Goal: Check status: Check status

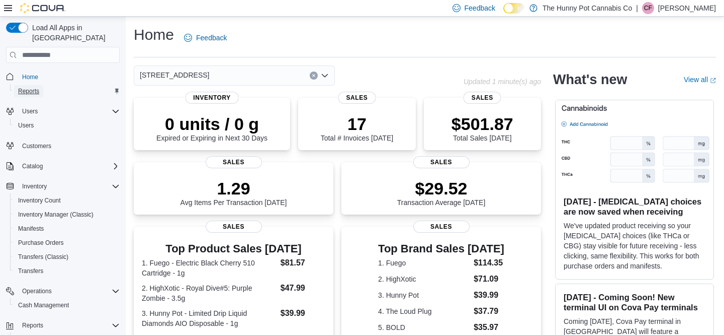
click at [22, 87] on span "Reports" at bounding box center [28, 91] width 21 height 8
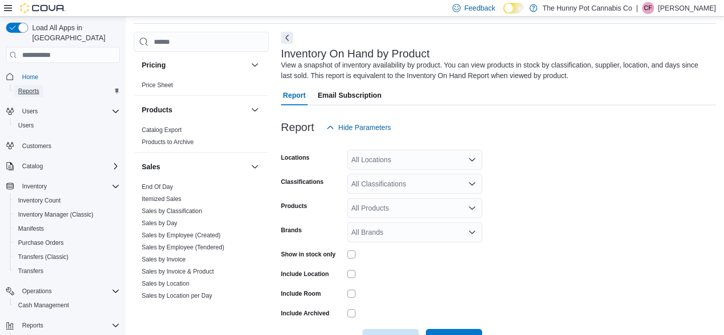
scroll to position [464, 0]
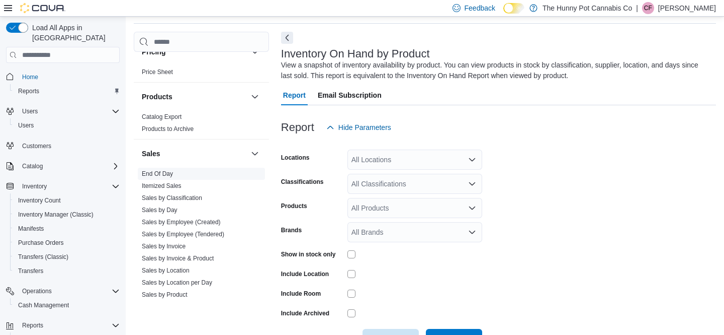
click at [169, 174] on link "End Of Day" at bounding box center [157, 173] width 31 height 7
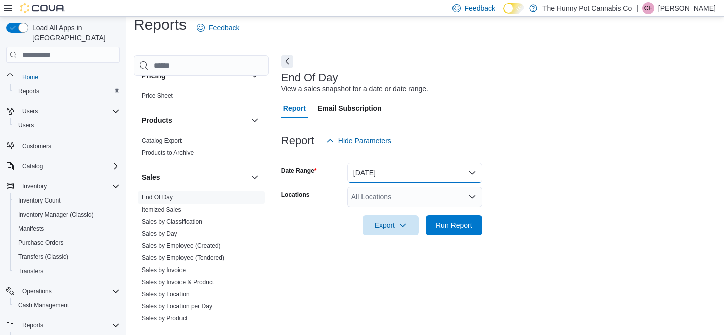
click at [399, 167] on button "[DATE]" at bounding box center [415, 172] width 135 height 20
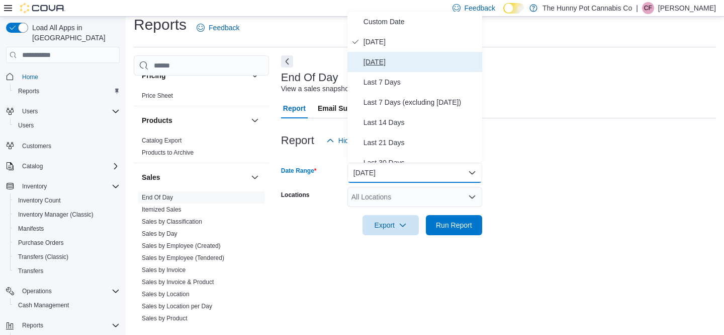
click at [380, 62] on span "[DATE]" at bounding box center [421, 62] width 115 height 12
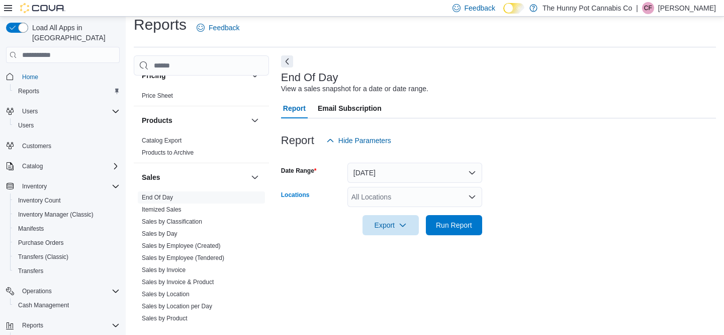
click at [381, 194] on div "All Locations" at bounding box center [415, 197] width 135 height 20
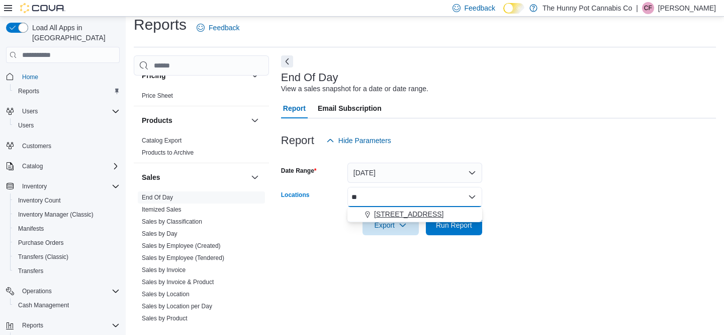
type input "**"
click at [387, 211] on span "[STREET_ADDRESS]" at bounding box center [408, 214] width 69 height 10
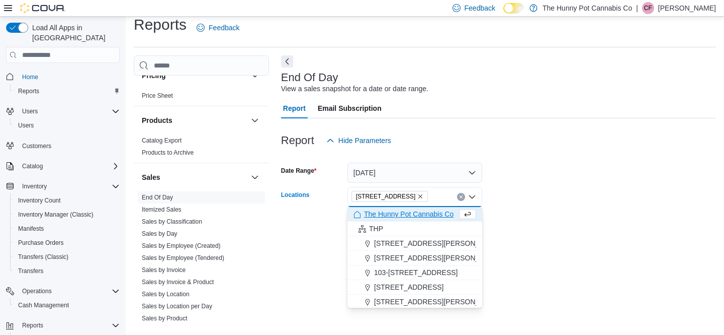
click at [541, 240] on div at bounding box center [498, 241] width 435 height 12
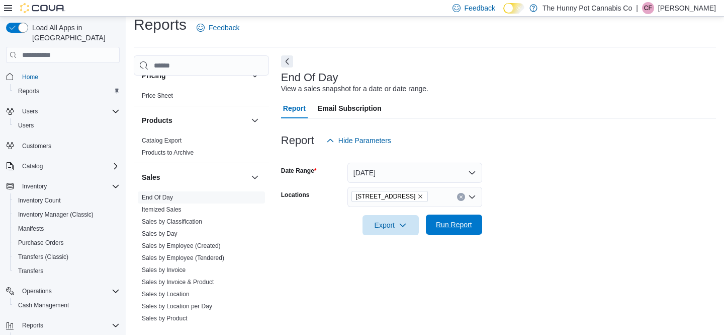
click at [462, 231] on span "Run Report" at bounding box center [454, 224] width 44 height 20
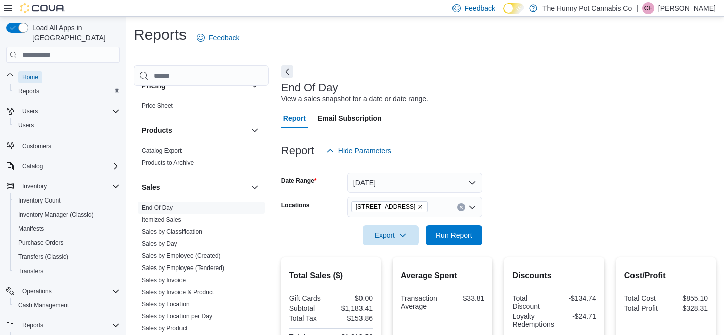
click at [32, 73] on span "Home" at bounding box center [30, 77] width 16 height 8
